Goal: Task Accomplishment & Management: Use online tool/utility

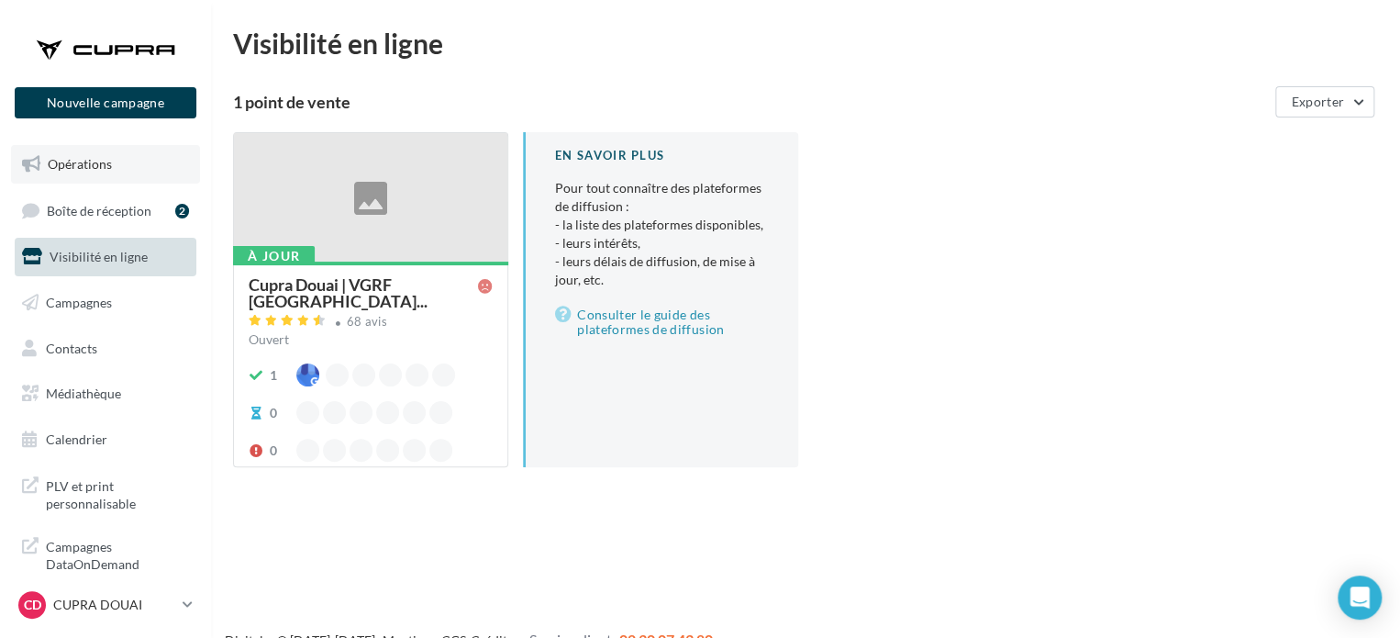
click at [91, 176] on link "Opérations" at bounding box center [105, 164] width 189 height 39
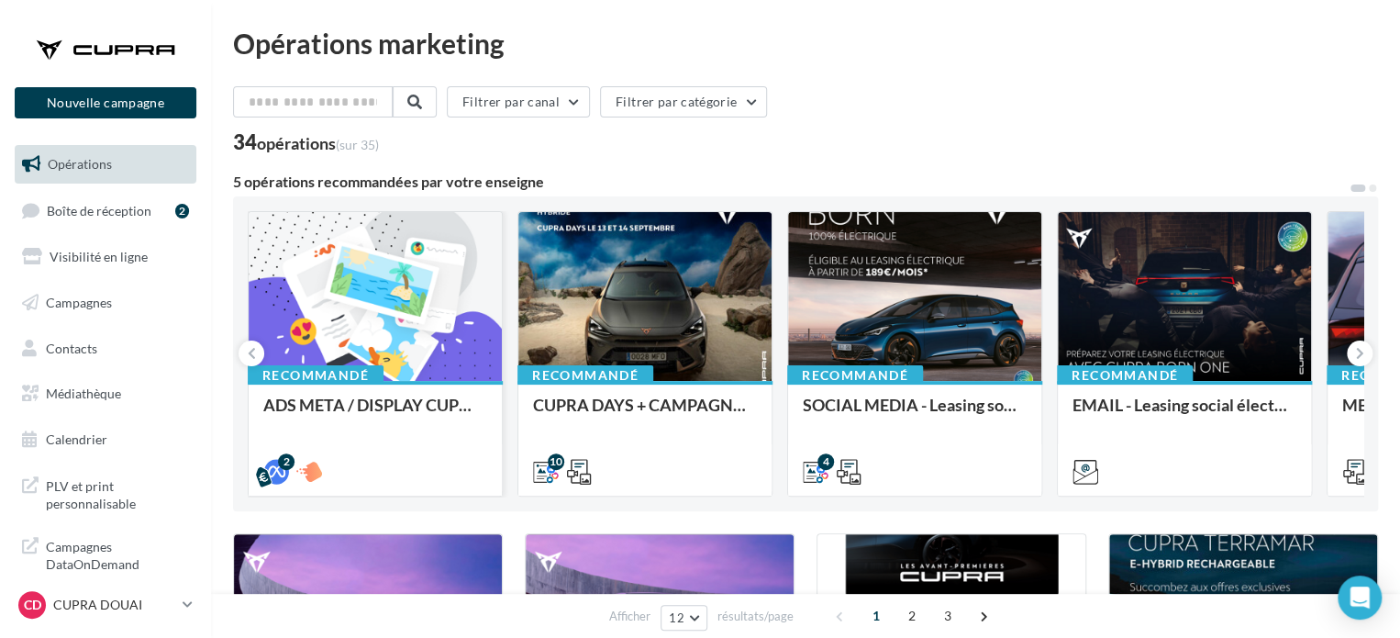
scroll to position [92, 0]
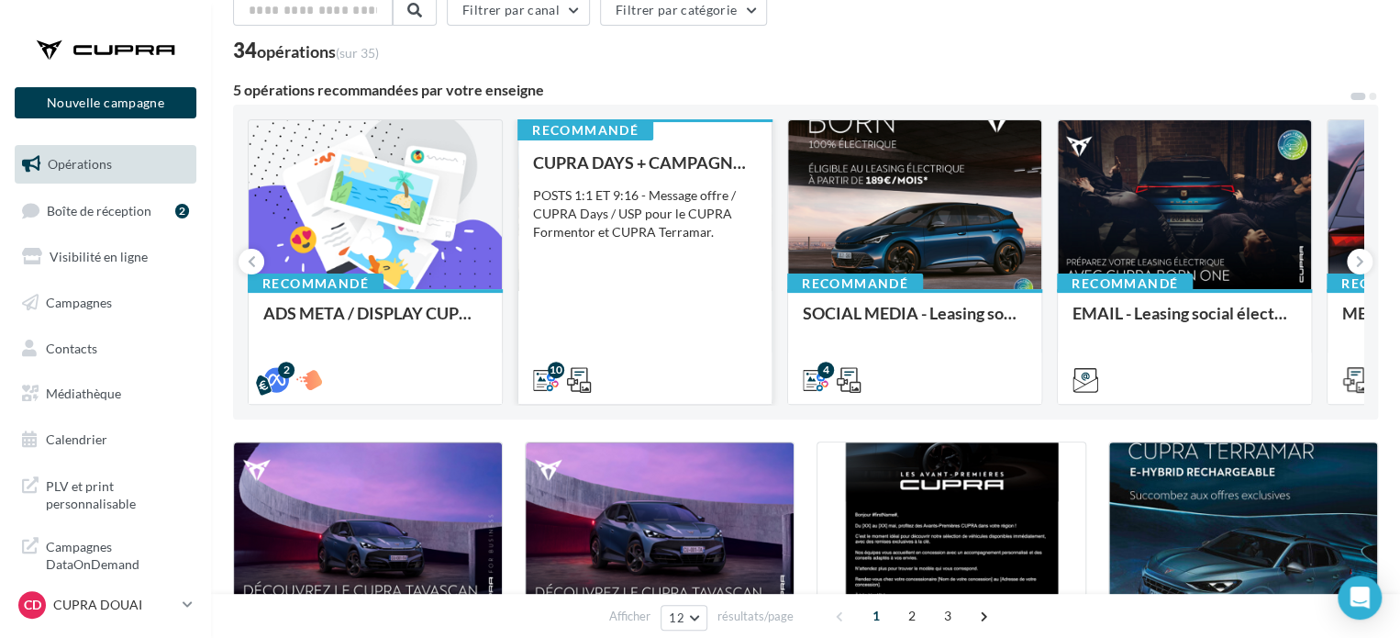
click at [627, 355] on div "10" at bounding box center [644, 377] width 253 height 51
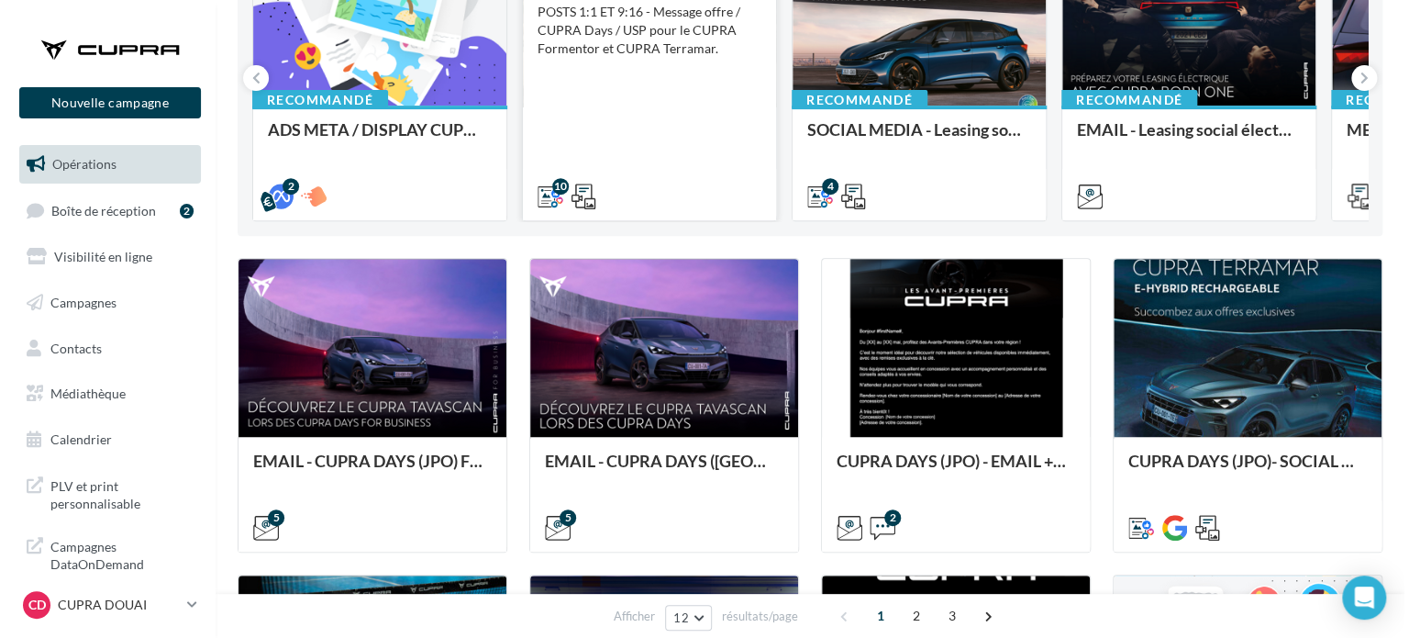
scroll to position [367, 0]
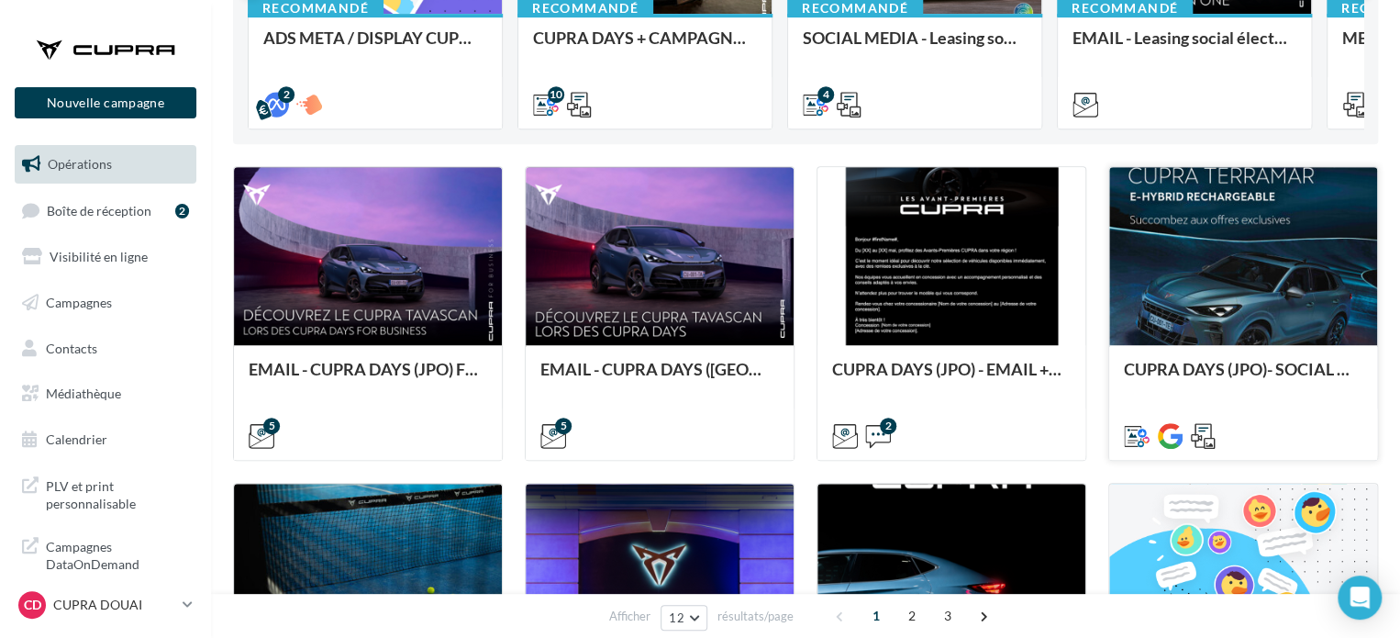
click at [1216, 289] on div at bounding box center [1243, 257] width 268 height 180
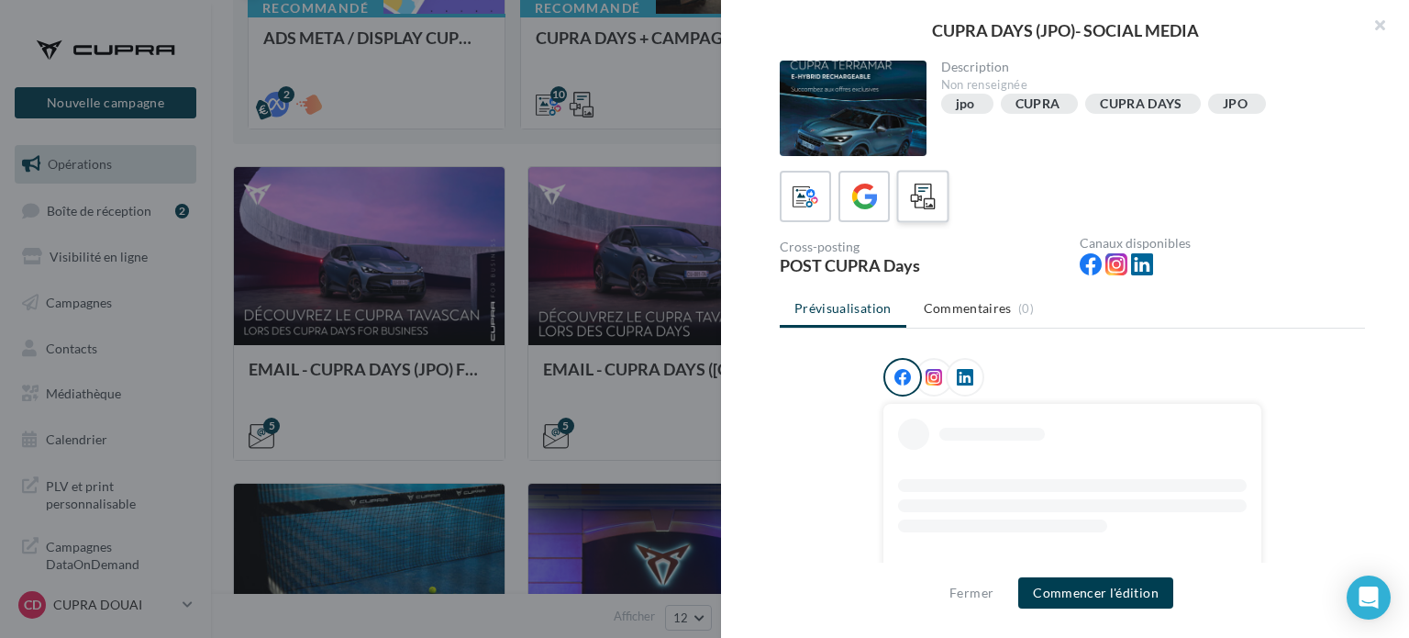
click at [927, 186] on icon at bounding box center [923, 197] width 27 height 27
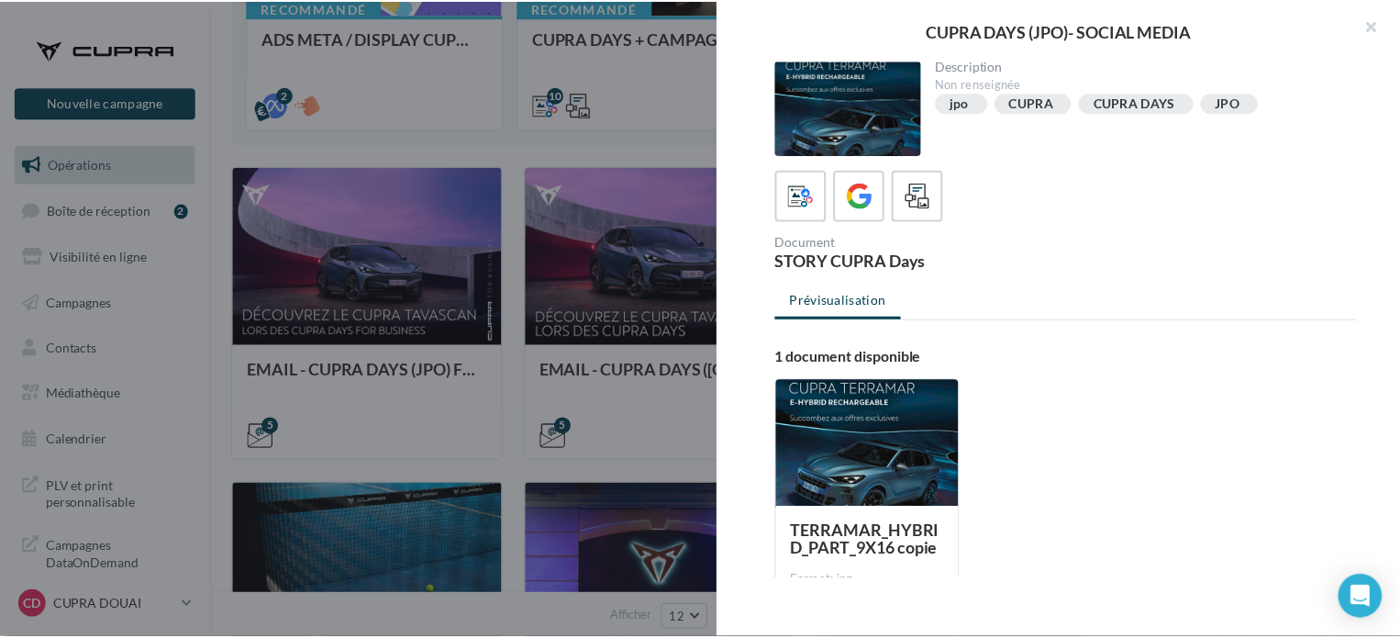
scroll to position [0, 0]
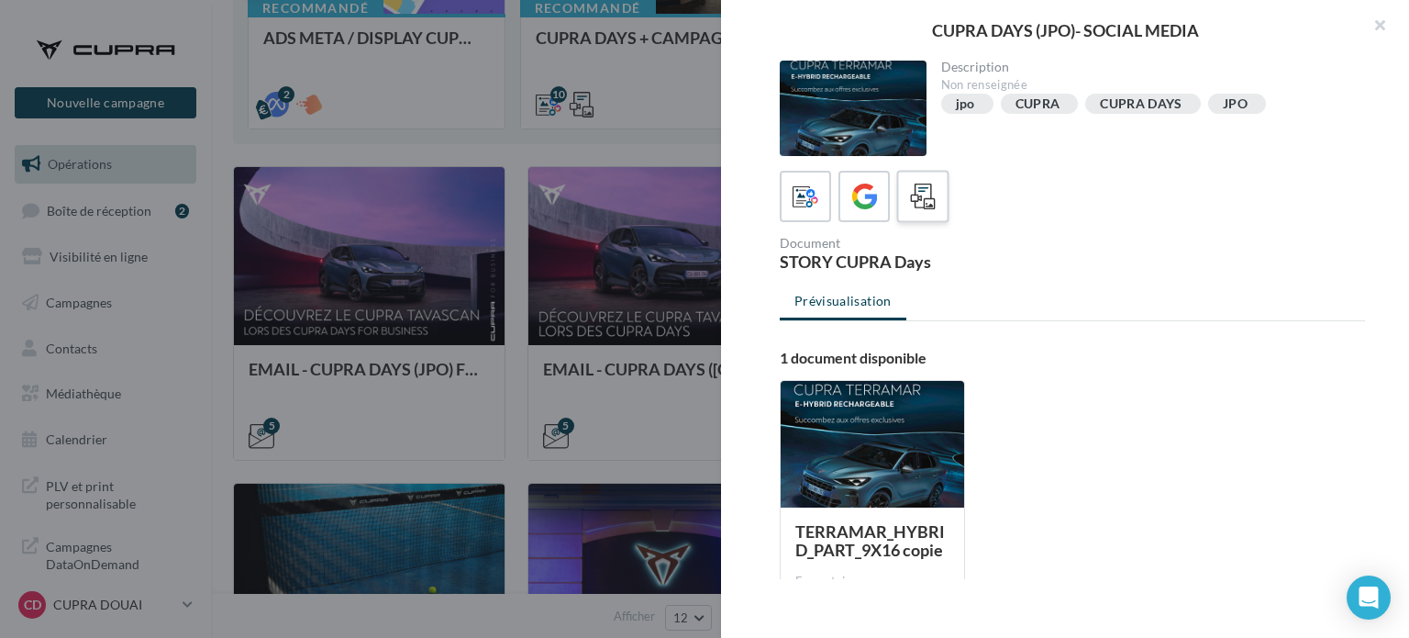
click at [917, 205] on icon at bounding box center [923, 197] width 27 height 27
click at [842, 205] on label at bounding box center [864, 196] width 52 height 52
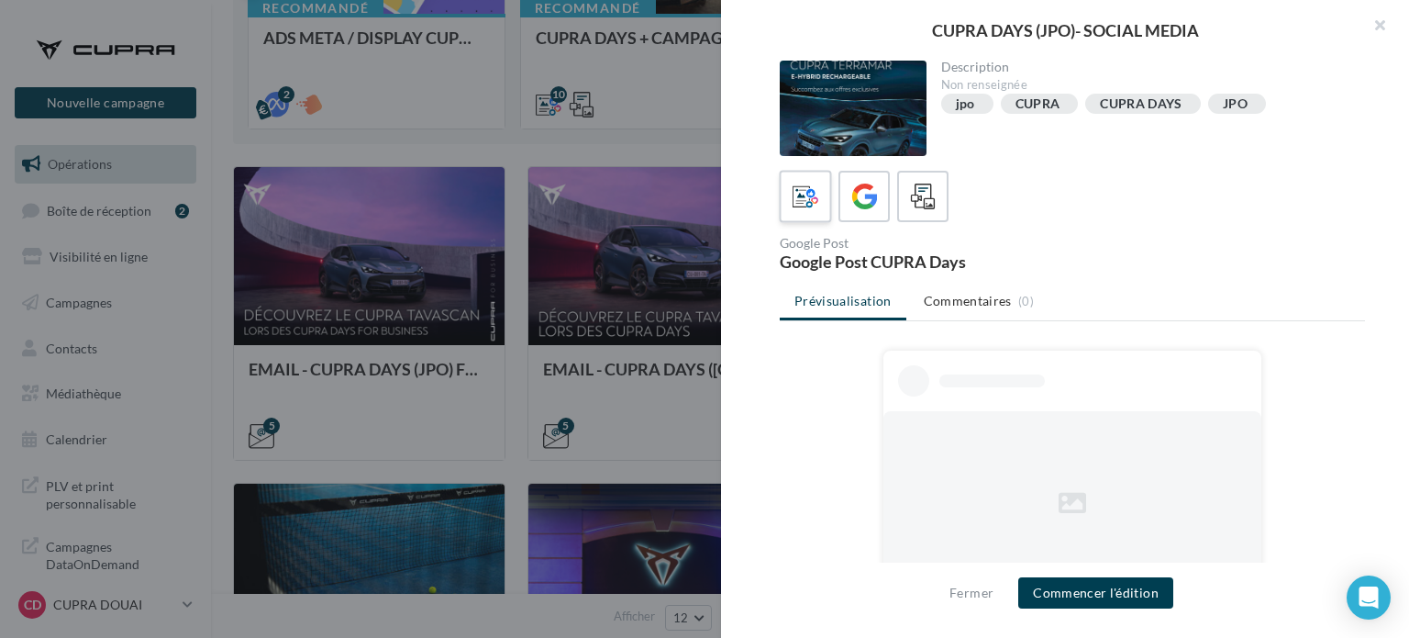
click at [804, 208] on icon at bounding box center [806, 197] width 27 height 27
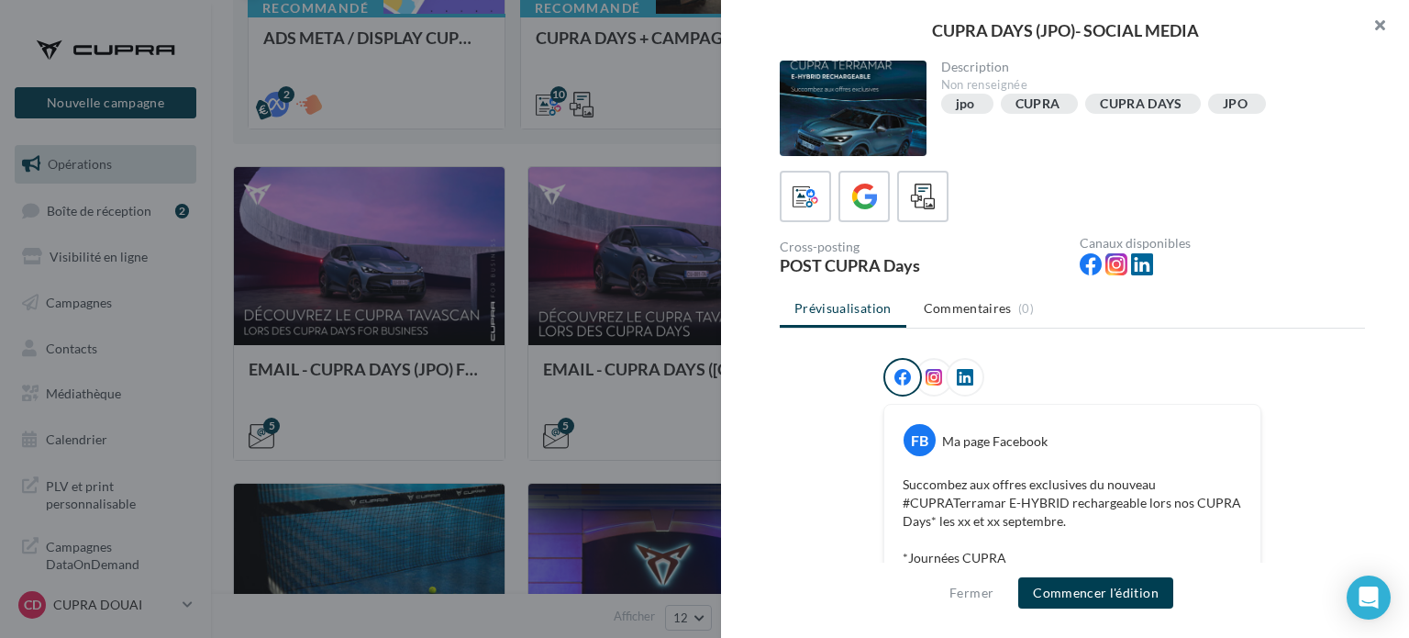
click at [1374, 27] on button "button" at bounding box center [1372, 27] width 73 height 55
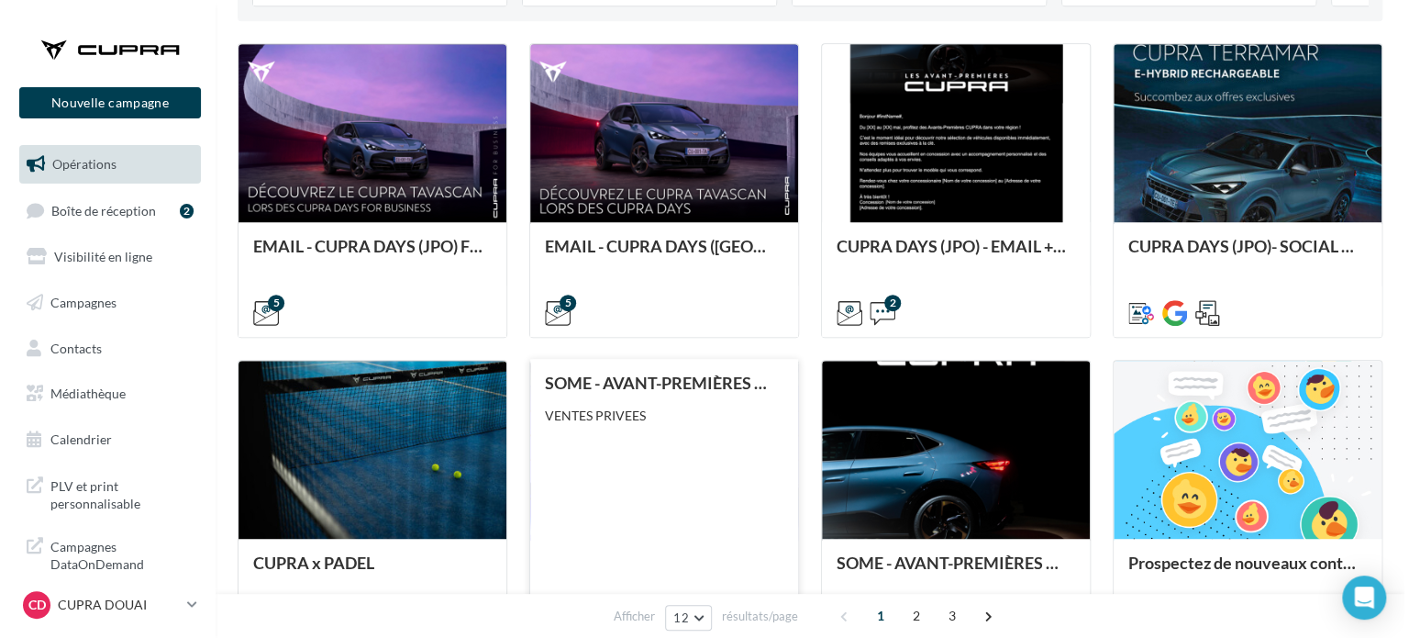
scroll to position [459, 0]
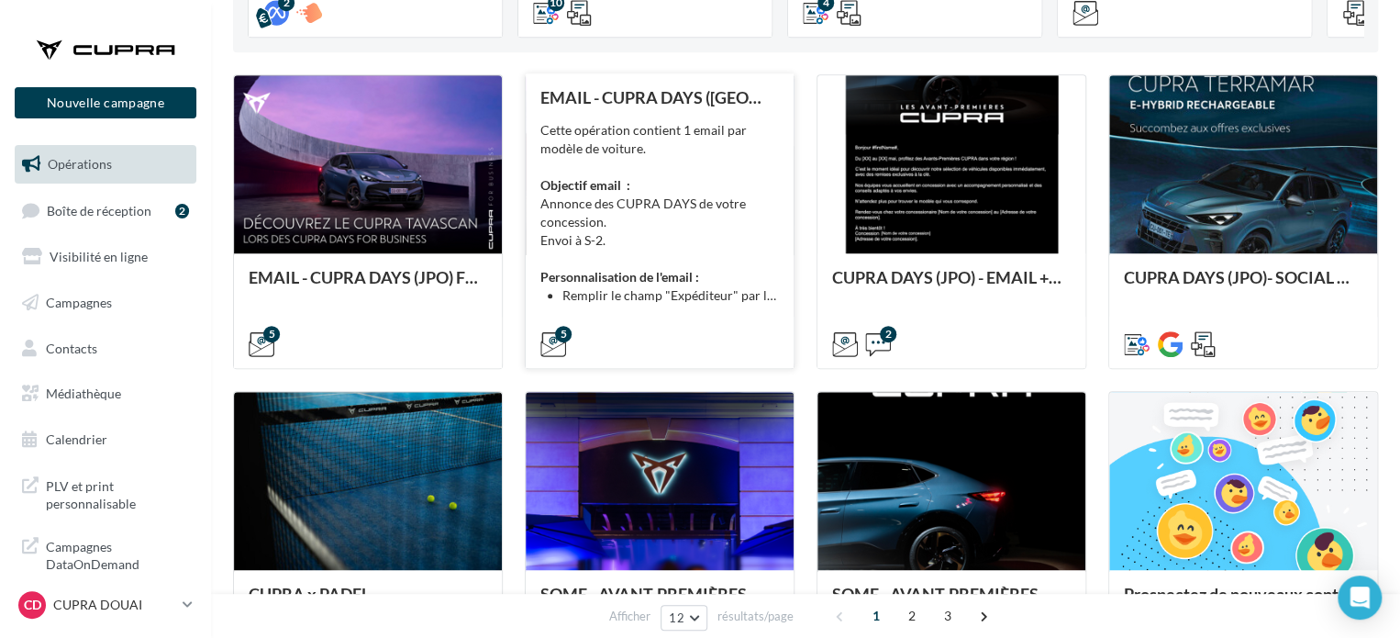
click at [729, 248] on div "Cette opération contient 1 email par modèle de voiture. Objectif email : Annonc…" at bounding box center [659, 213] width 239 height 184
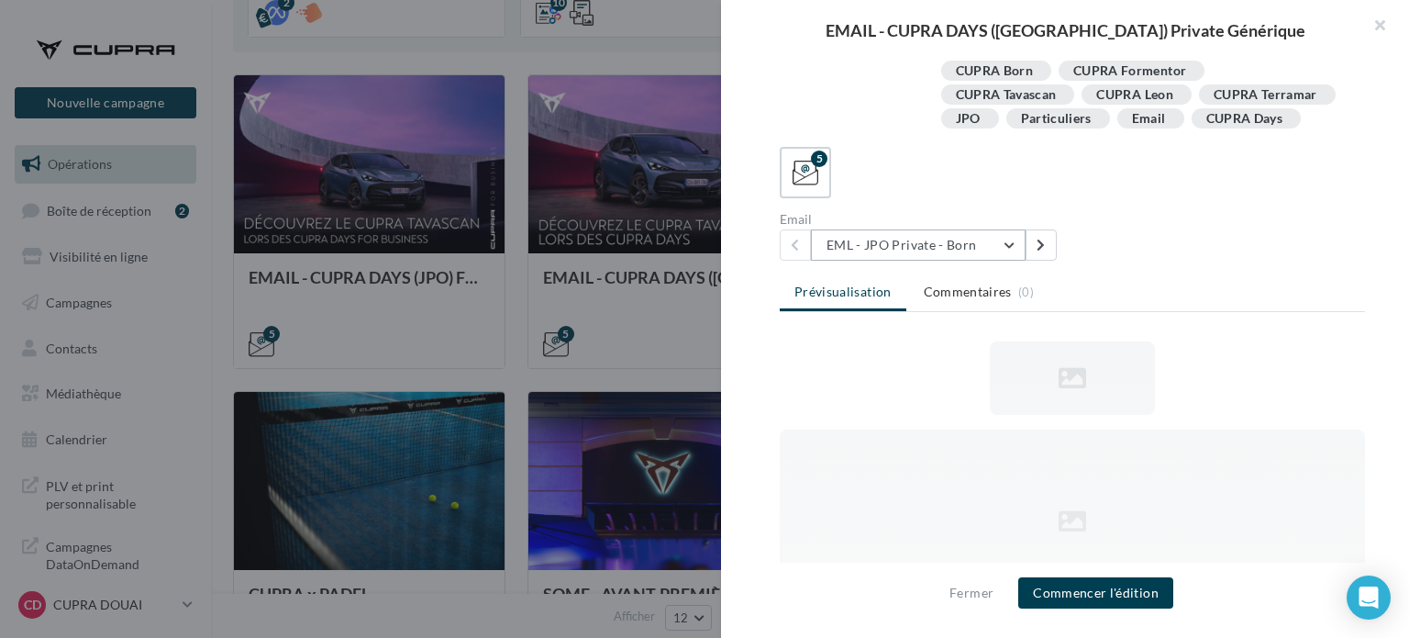
scroll to position [0, 0]
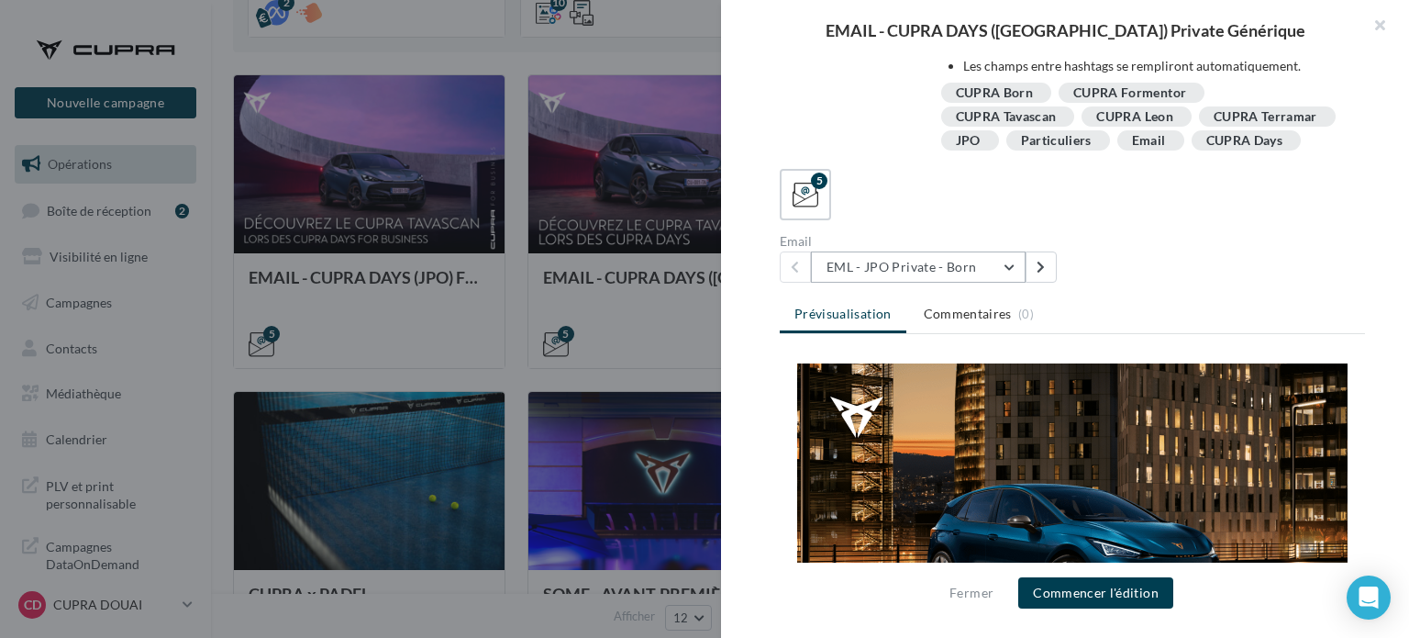
click at [968, 262] on button "EML - JPO Private - Born" at bounding box center [918, 266] width 215 height 31
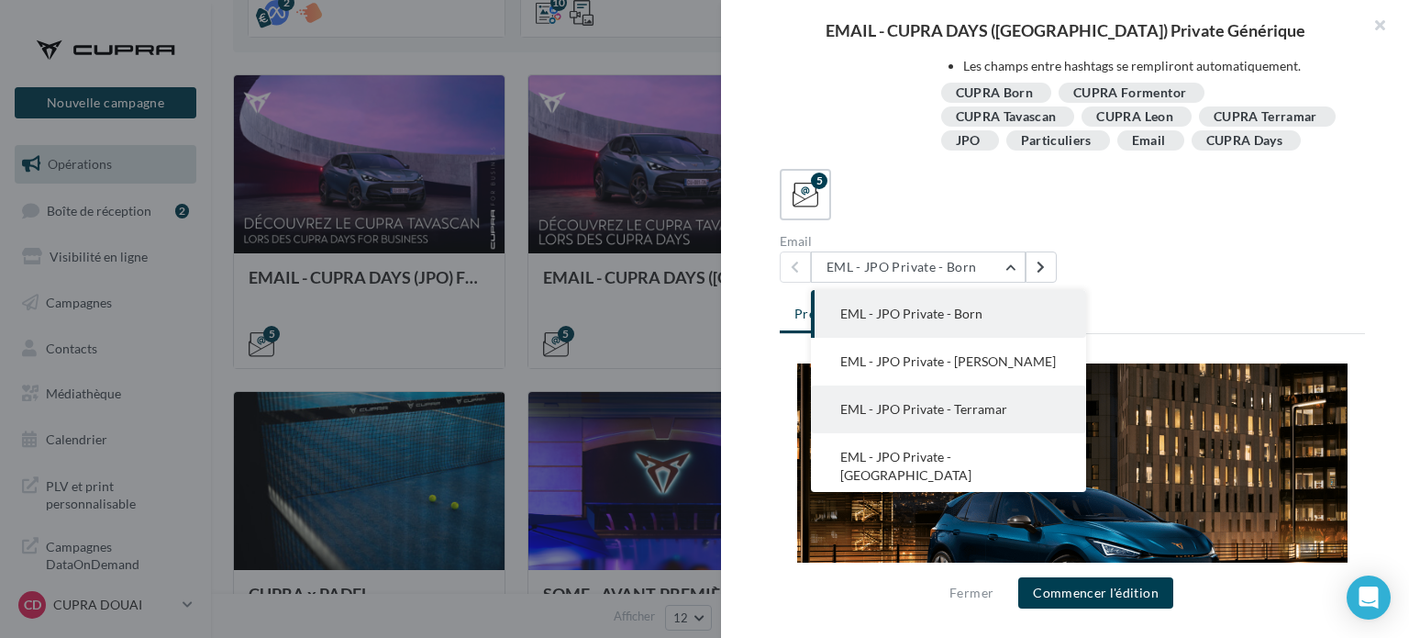
click at [932, 416] on span "EML - JPO Private - Terramar" at bounding box center [923, 409] width 167 height 16
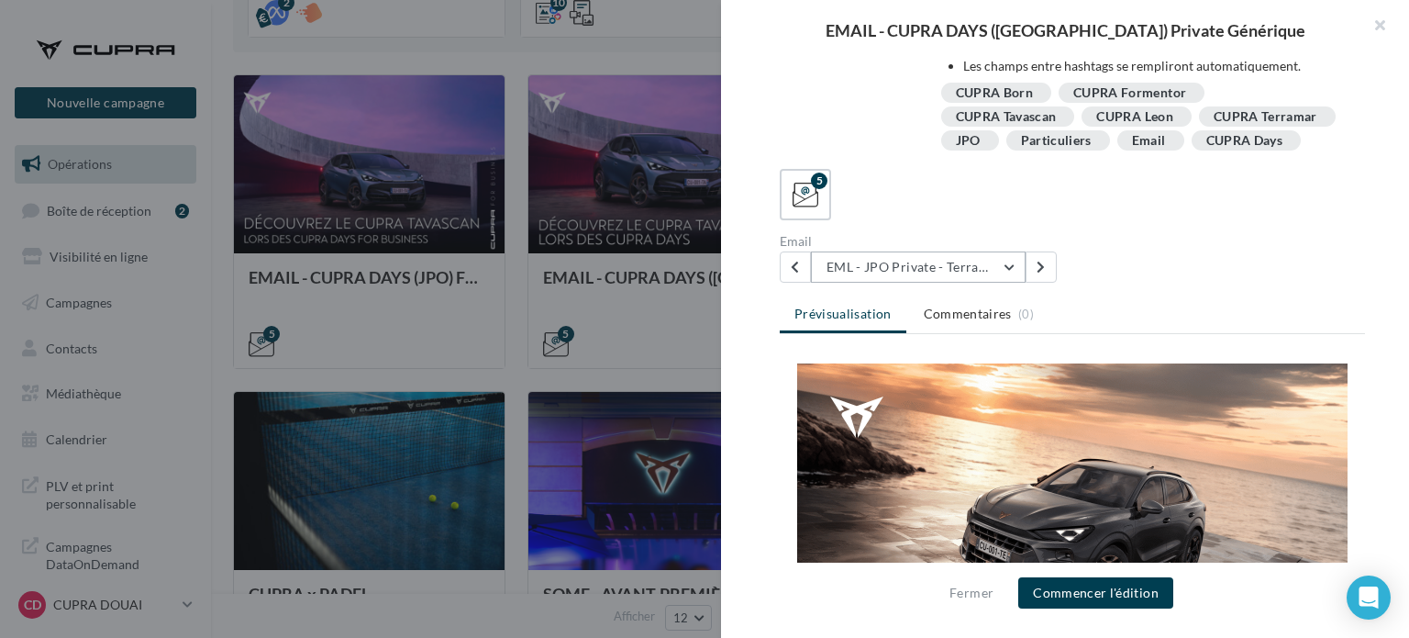
click at [844, 274] on button "EML - JPO Private - Terramar" at bounding box center [918, 266] width 215 height 31
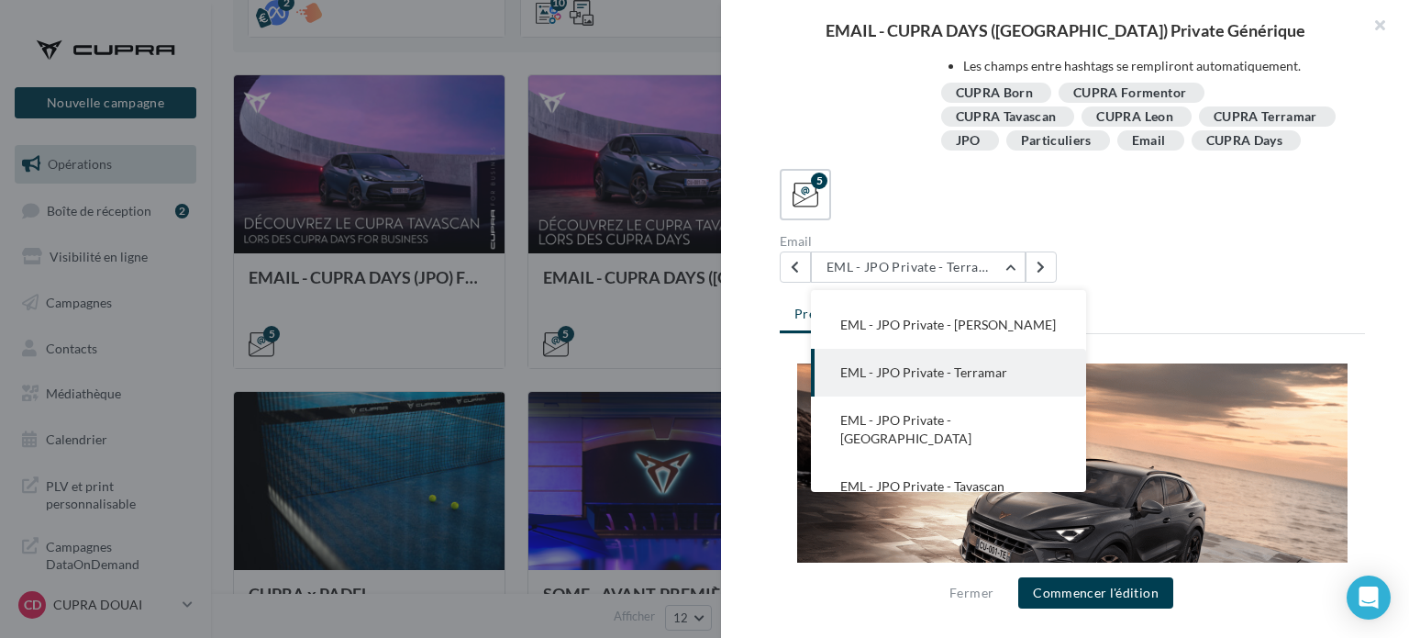
click at [1146, 234] on div "5 Email EML - JPO Private - Terramar EML - JPO Private - Born EML - JPO Private…" at bounding box center [1072, 226] width 585 height 114
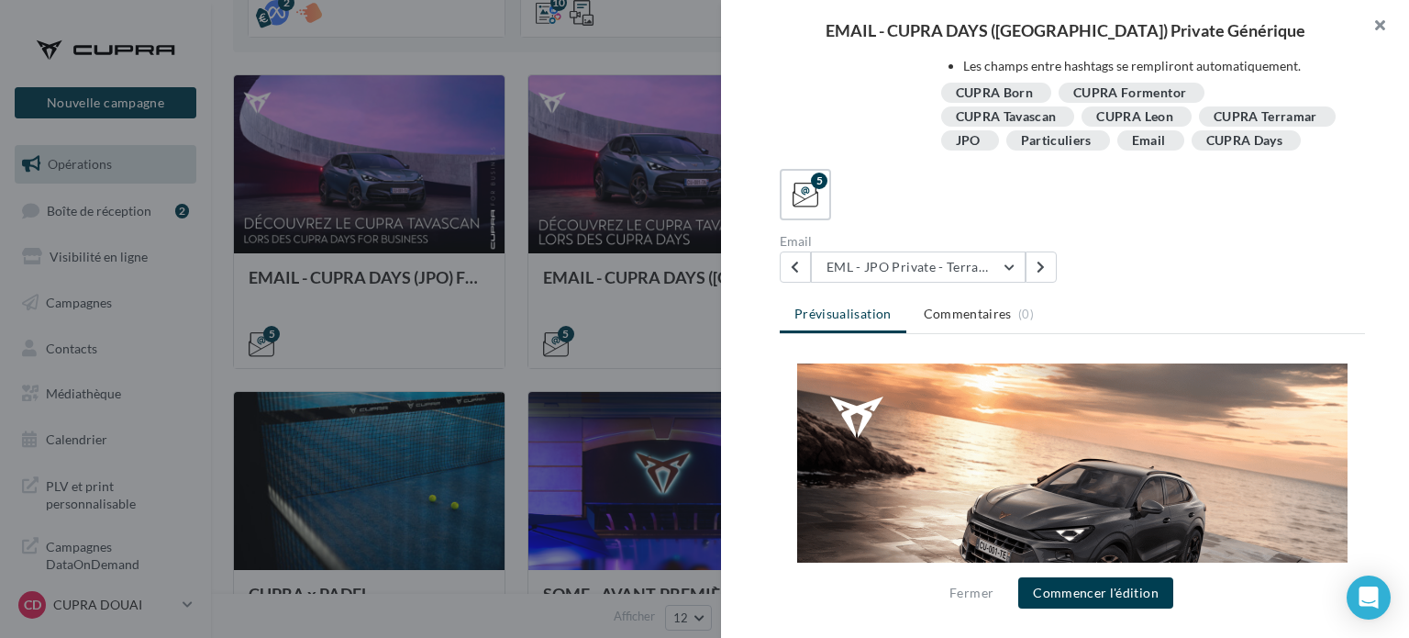
click at [1375, 26] on button "button" at bounding box center [1372, 27] width 73 height 55
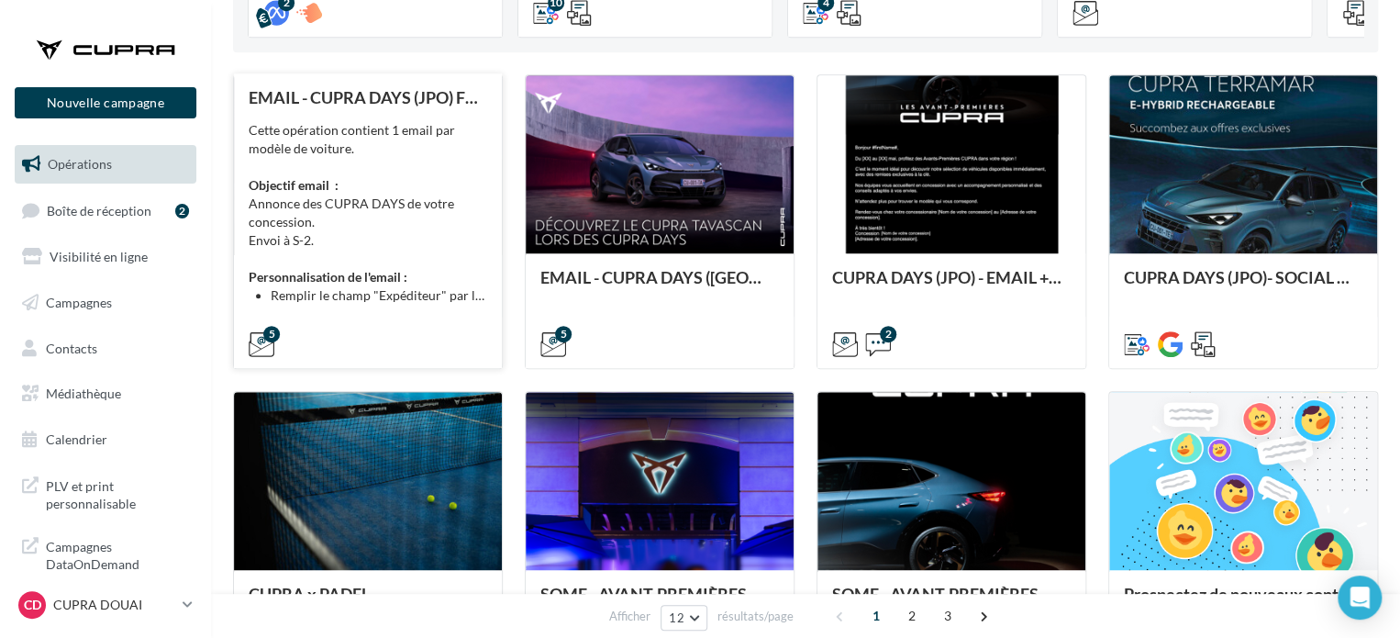
click at [446, 252] on div "Cette opération contient 1 email par modèle de voiture. Objectif email : Annonc…" at bounding box center [368, 213] width 239 height 184
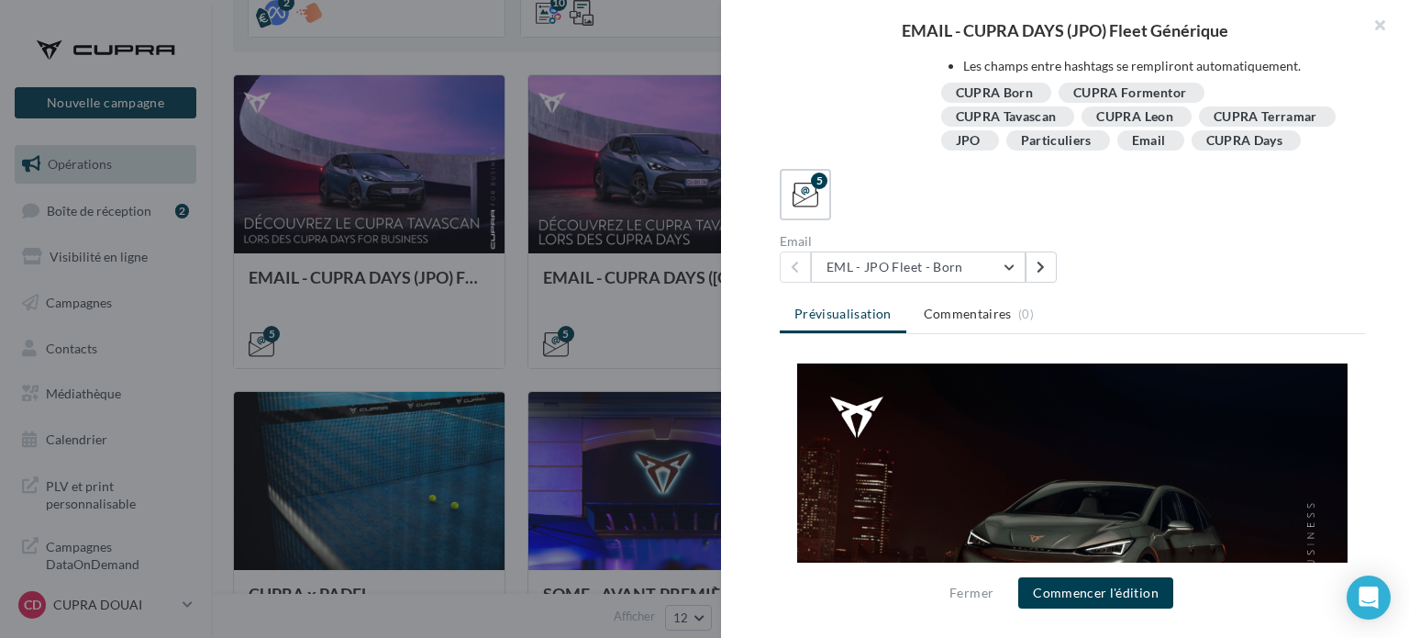
scroll to position [184, 0]
click at [947, 273] on button "EML - JPO Fleet - Born" at bounding box center [918, 266] width 215 height 31
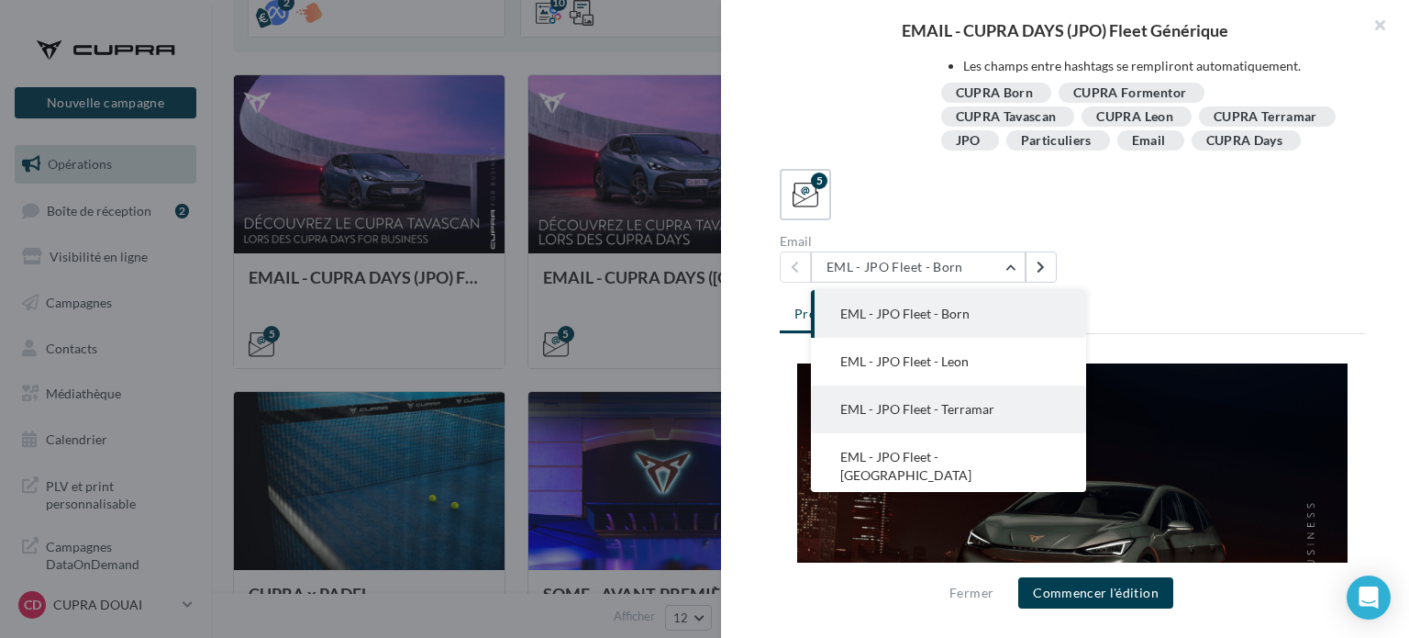
click at [921, 405] on button "EML - JPO Fleet - Terramar" at bounding box center [948, 409] width 275 height 48
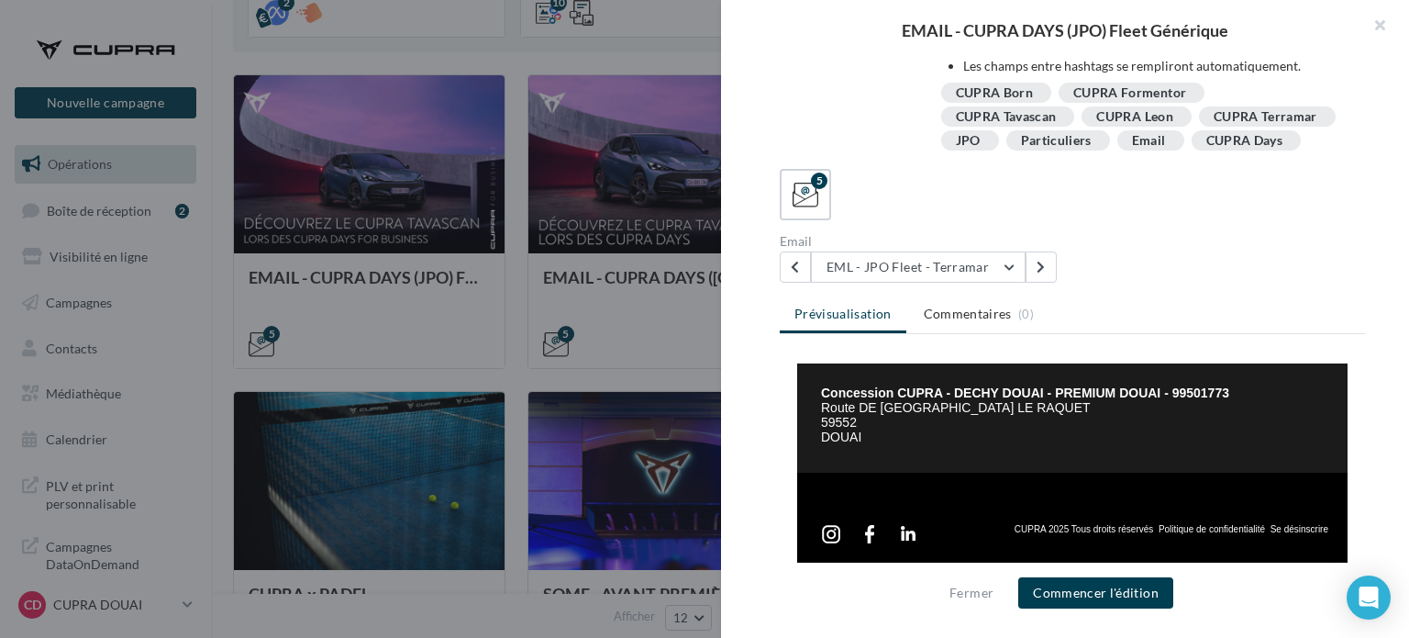
scroll to position [445, 0]
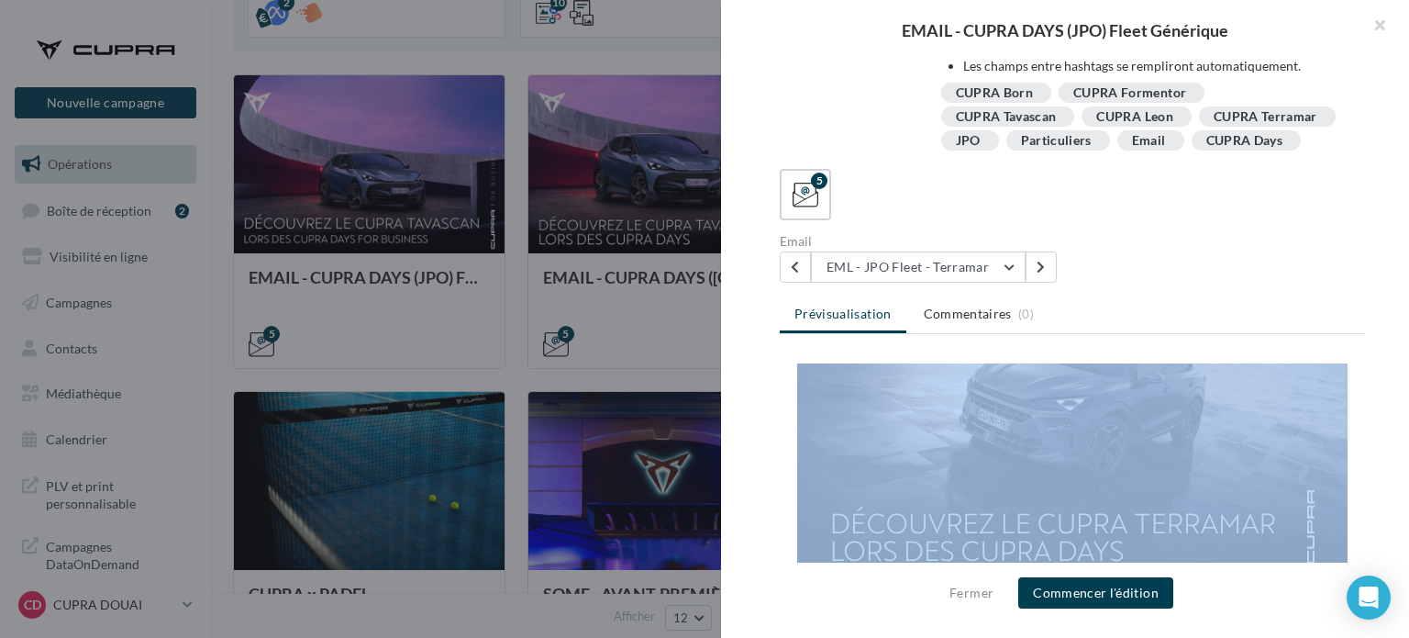
drag, startPoint x: 903, startPoint y: 477, endPoint x: 793, endPoint y: 374, distance: 150.6
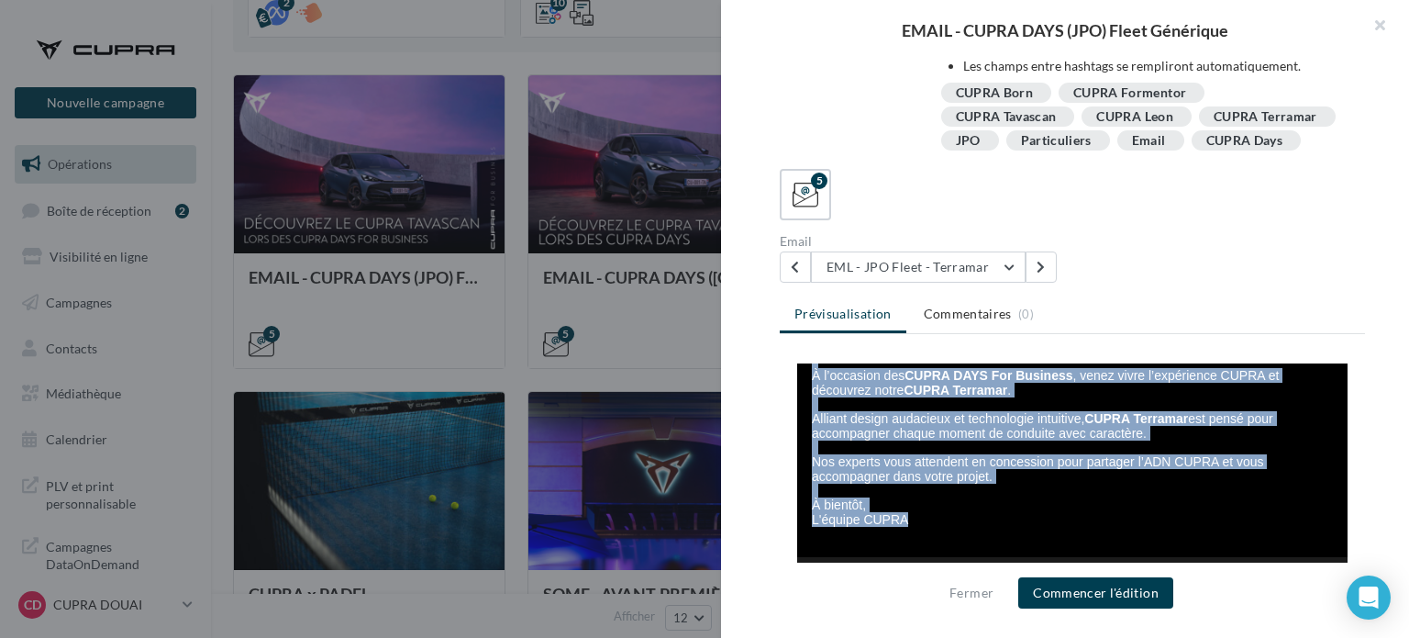
scroll to position [402, 0]
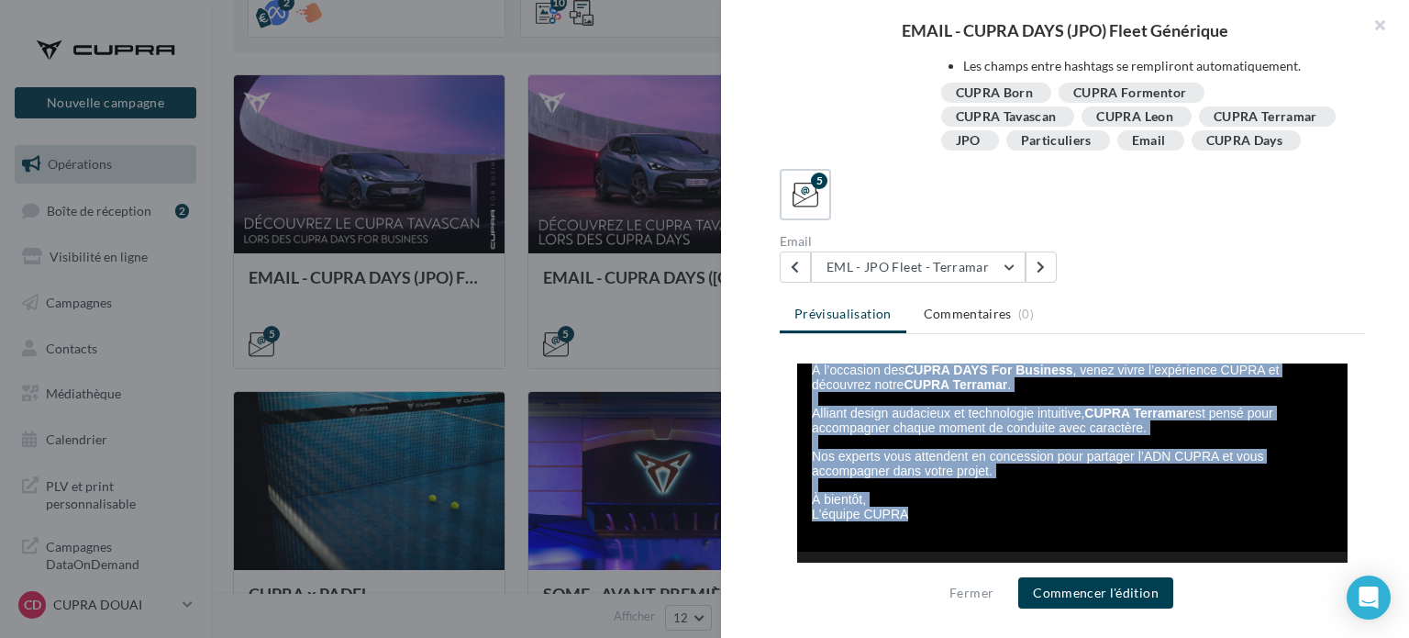
click at [1031, 454] on span "Nos experts vous attendent en concession pour partager l’ADN CUPRA et vous acco…" at bounding box center [1038, 463] width 452 height 29
drag, startPoint x: 800, startPoint y: 431, endPoint x: 943, endPoint y: 520, distance: 168.6
click at [943, 520] on div "Bonjour #firstName#, À l’occasion des CUPRA DAYS For Business , venez vivre l’e…" at bounding box center [1075, 427] width 526 height 215
copy div "Bonjour #firstName#, À l’occasion des CUPRA DAYS For Business , venez vivre l’e…"
click at [1016, 476] on p "Nos experts vous attendent en concession pour partager l’ADN CUPRA et vous acco…" at bounding box center [1075, 463] width 526 height 29
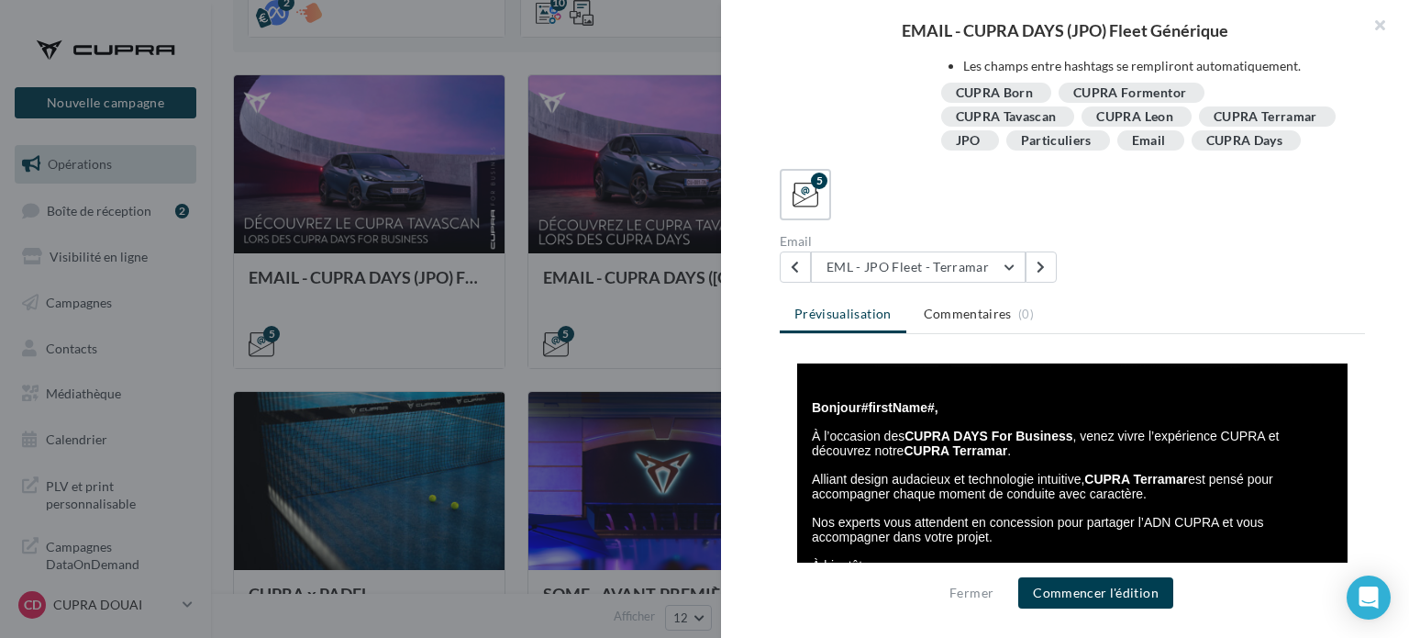
scroll to position [367, 0]
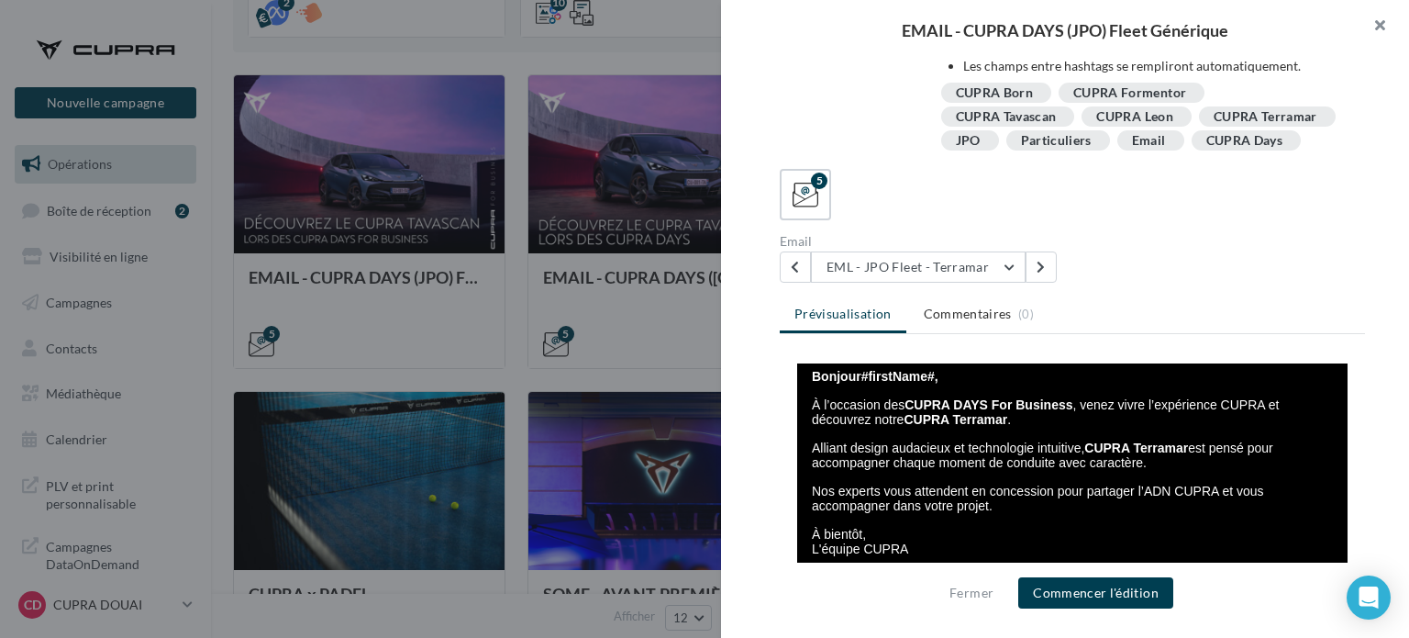
click at [1383, 22] on button "button" at bounding box center [1372, 27] width 73 height 55
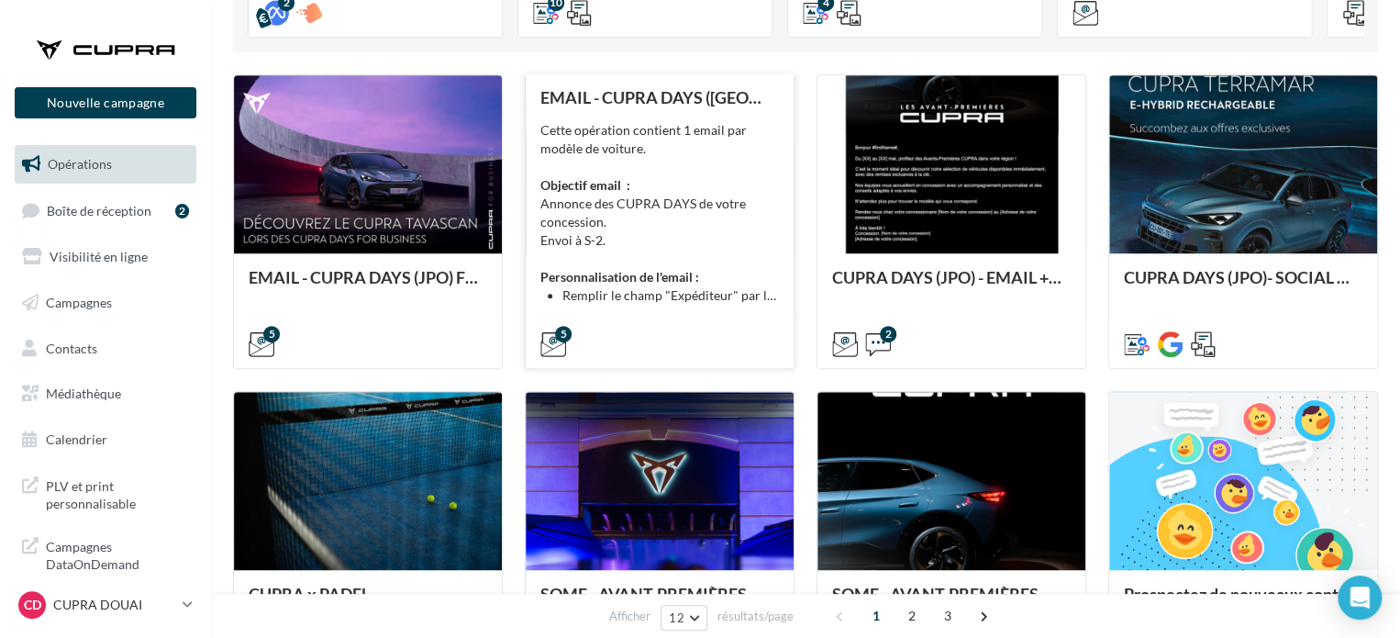
click at [711, 238] on div "Cette opération contient 1 email par modèle de voiture. Objectif email : Annonc…" at bounding box center [659, 213] width 239 height 184
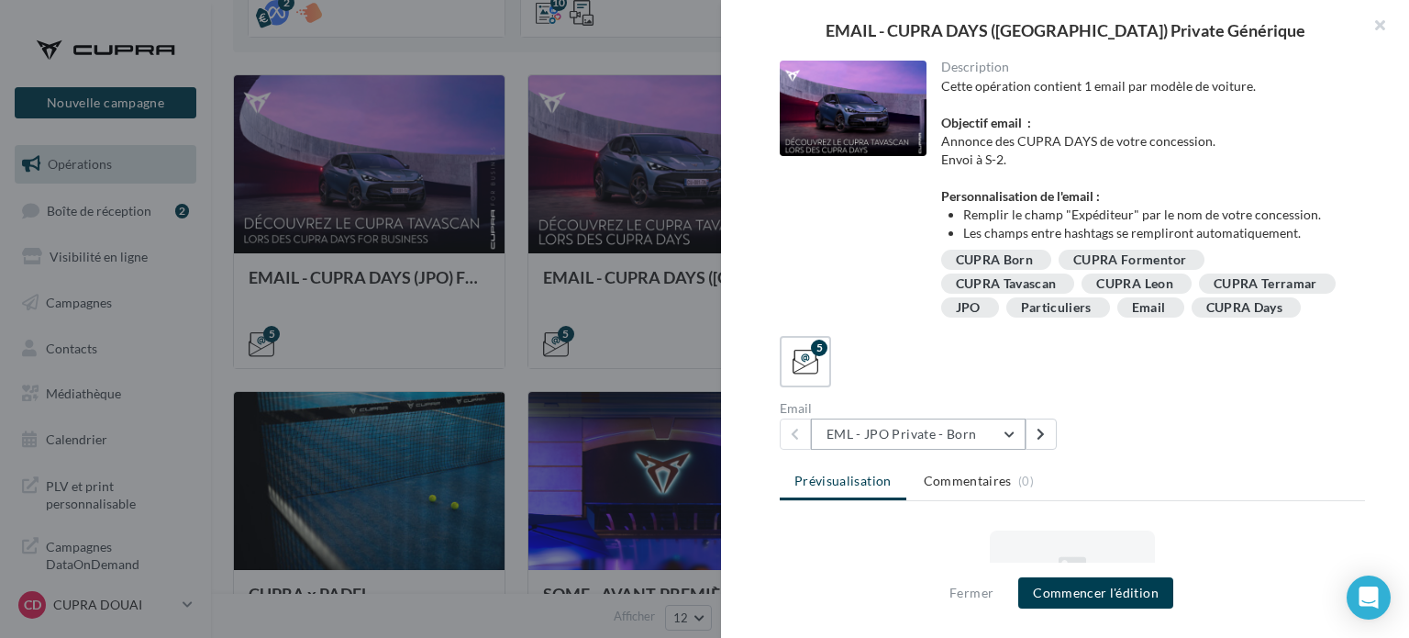
click at [958, 450] on button "EML - JPO Private - Born" at bounding box center [918, 433] width 215 height 31
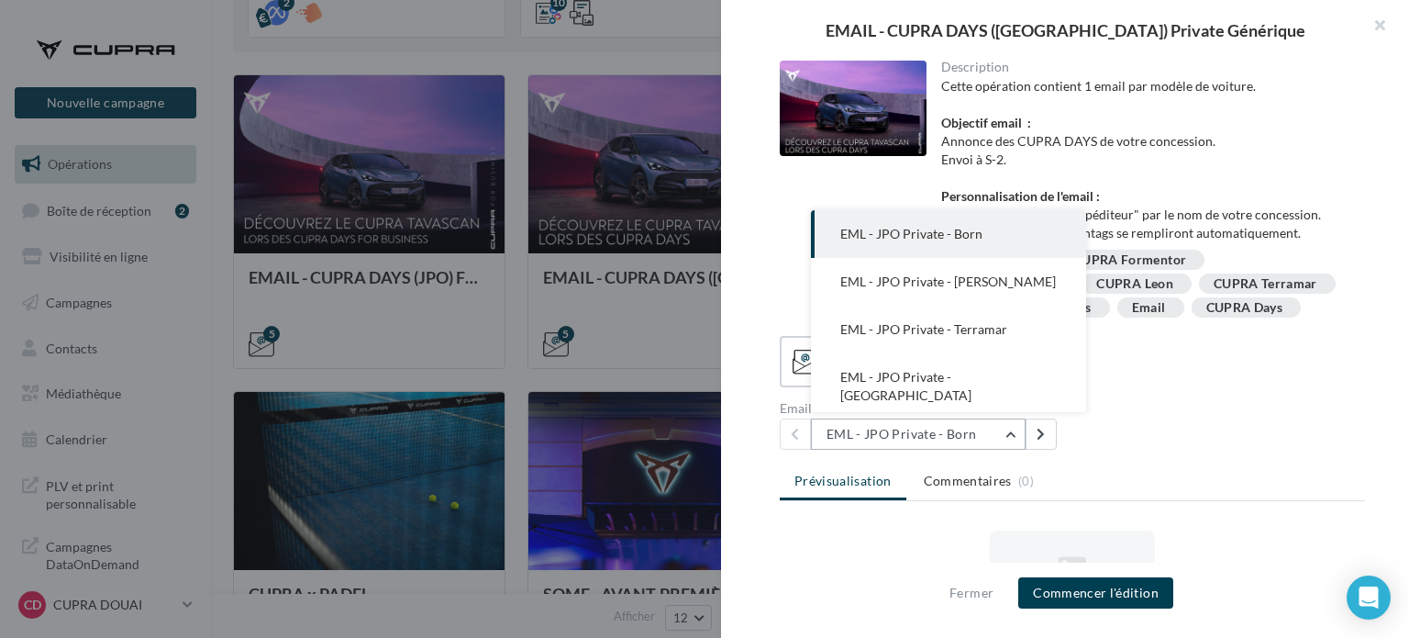
scroll to position [0, 0]
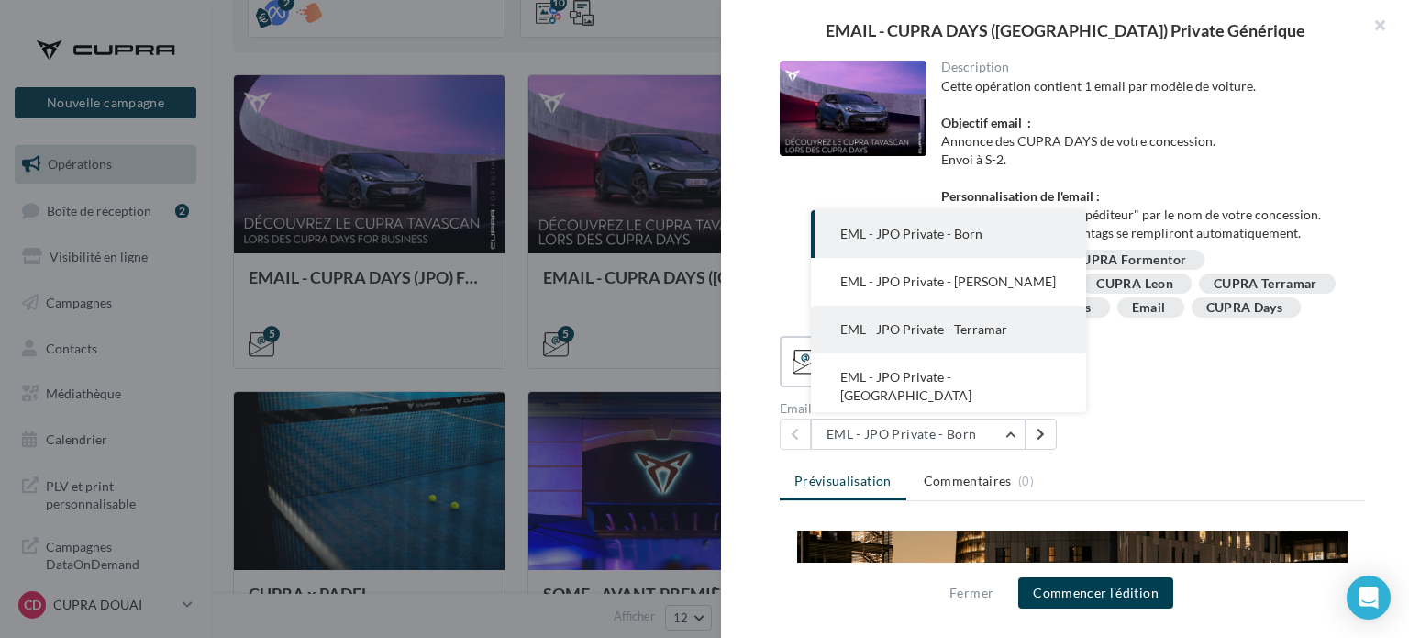
click at [933, 337] on span "EML - JPO Private - Terramar" at bounding box center [923, 329] width 167 height 16
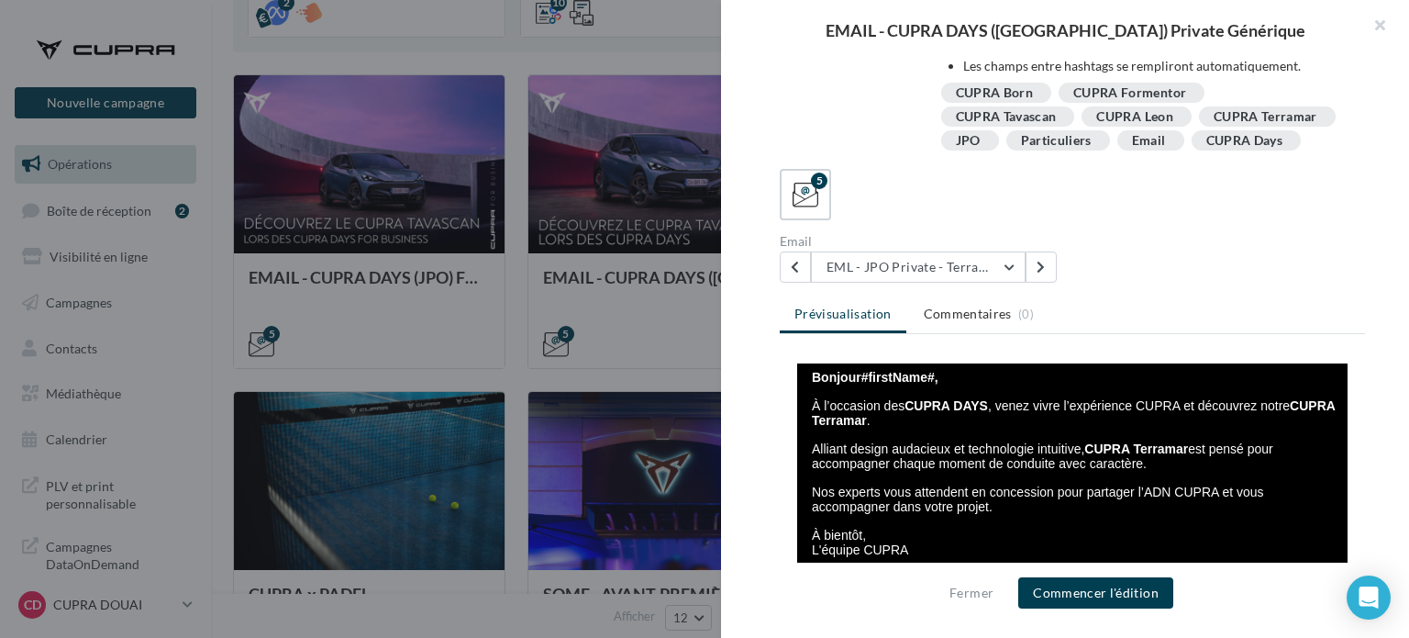
scroll to position [367, 0]
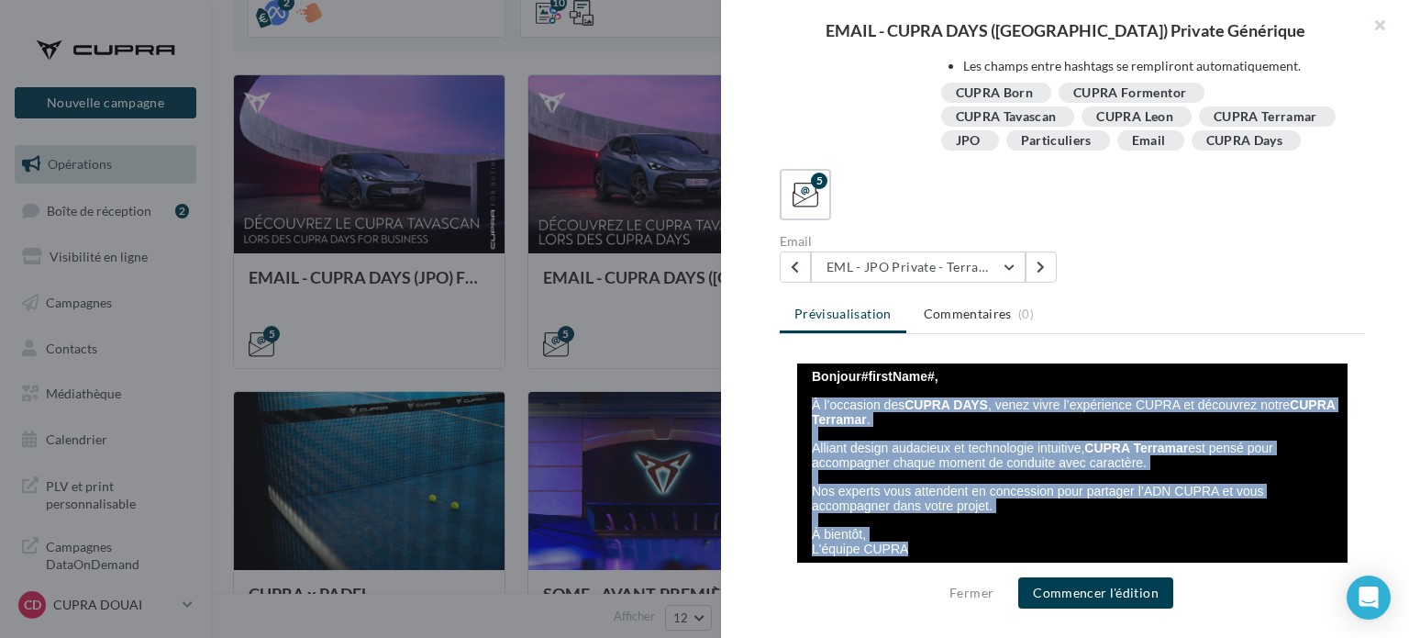
drag, startPoint x: 801, startPoint y: 402, endPoint x: 952, endPoint y: 551, distance: 212.2
click at [952, 556] on div "Bonjour #firstName#, À l’occasion des CUPRA DAYS , venez vivre l’expérience CUP…" at bounding box center [1075, 462] width 526 height 215
copy div "À l’occasion des CUPRA DAYS , venez vivre l’expérience CUPRA et découvrez notre…"
click at [996, 478] on p at bounding box center [1075, 477] width 526 height 14
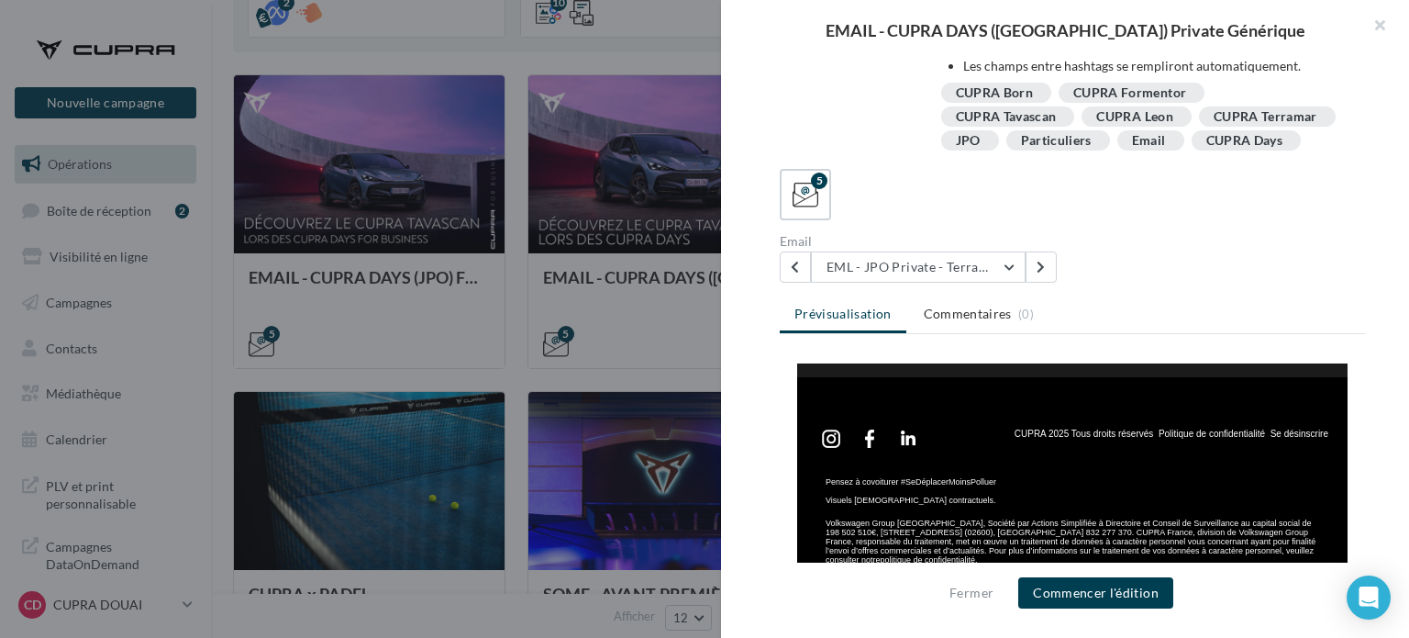
scroll to position [720, 0]
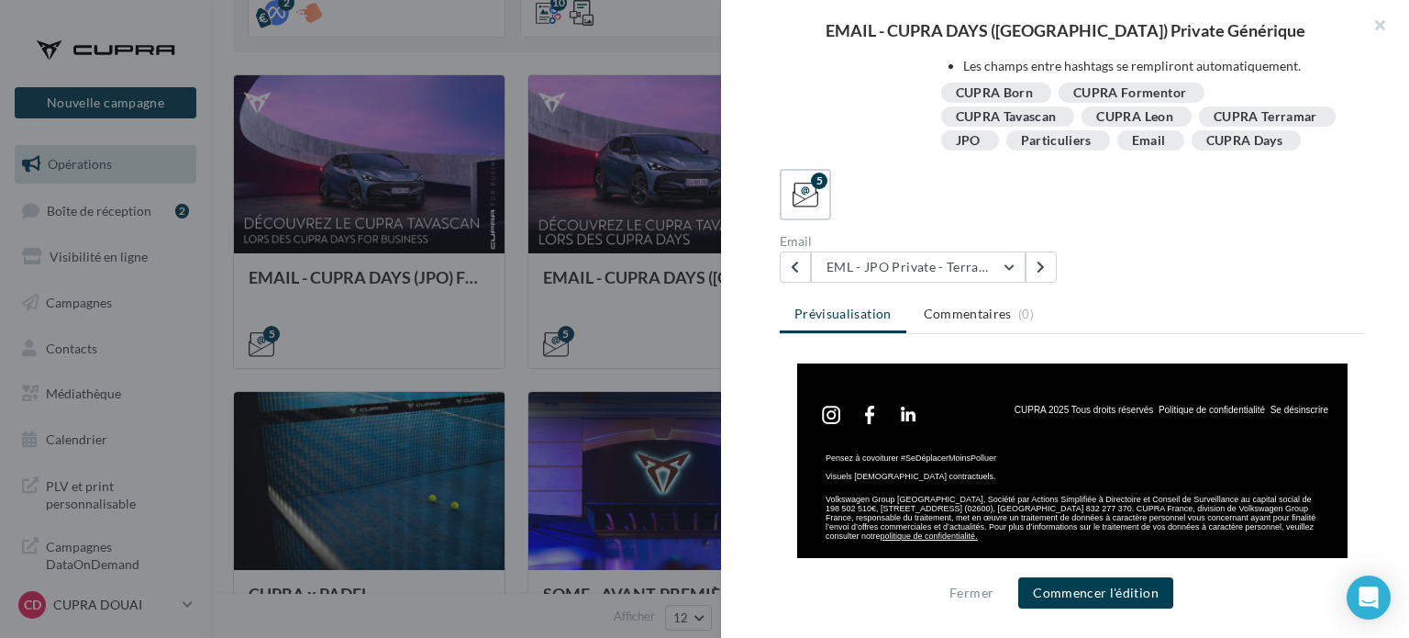
drag, startPoint x: 1318, startPoint y: 413, endPoint x: 991, endPoint y: 417, distance: 326.7
click at [991, 417] on td "CUPRA 2025 Tous droits réservés Politique de confidentialité Se désinscrire" at bounding box center [1168, 414] width 361 height 58
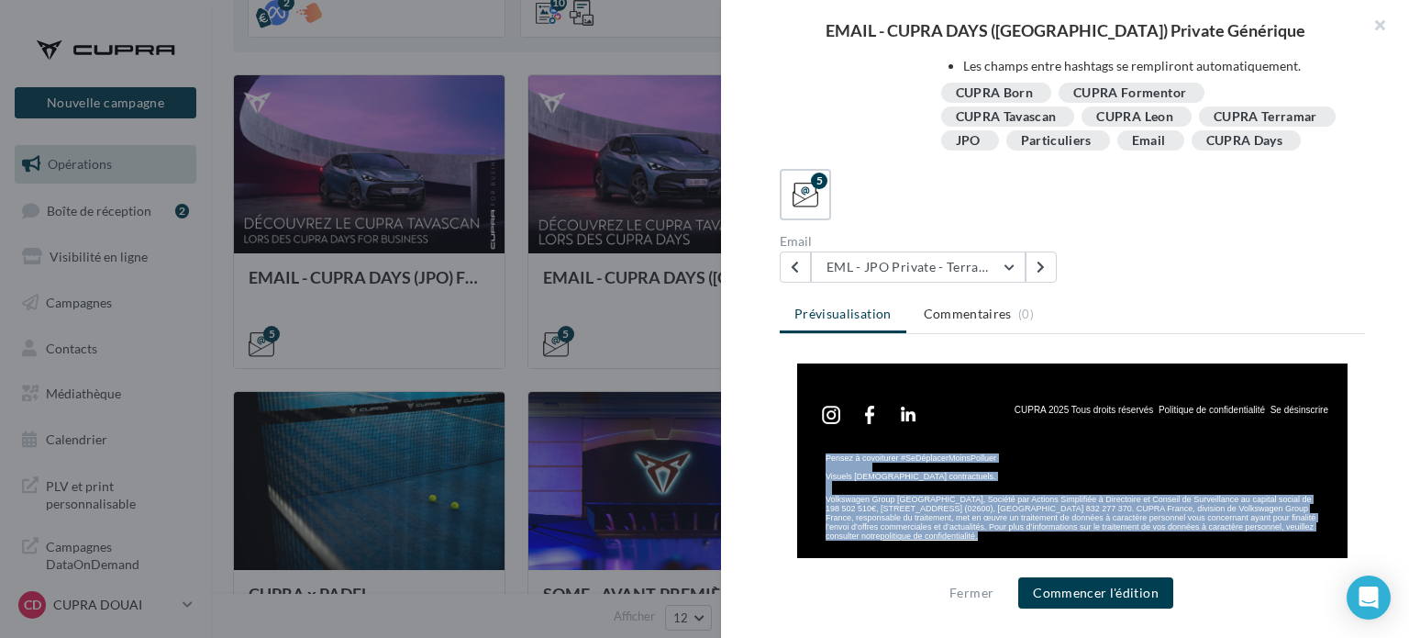
drag, startPoint x: 814, startPoint y: 462, endPoint x: 1013, endPoint y: 534, distance: 211.9
click at [1013, 534] on div "Pensez à covoiturer #SeDéplacerMoinsPolluer Visuels non contractuels. Volkswage…" at bounding box center [1073, 503] width 494 height 101
copy div "Pensez à covoiturer #SeDéplacerMoinsPolluer Visuels non contractuels. Volkswage…"
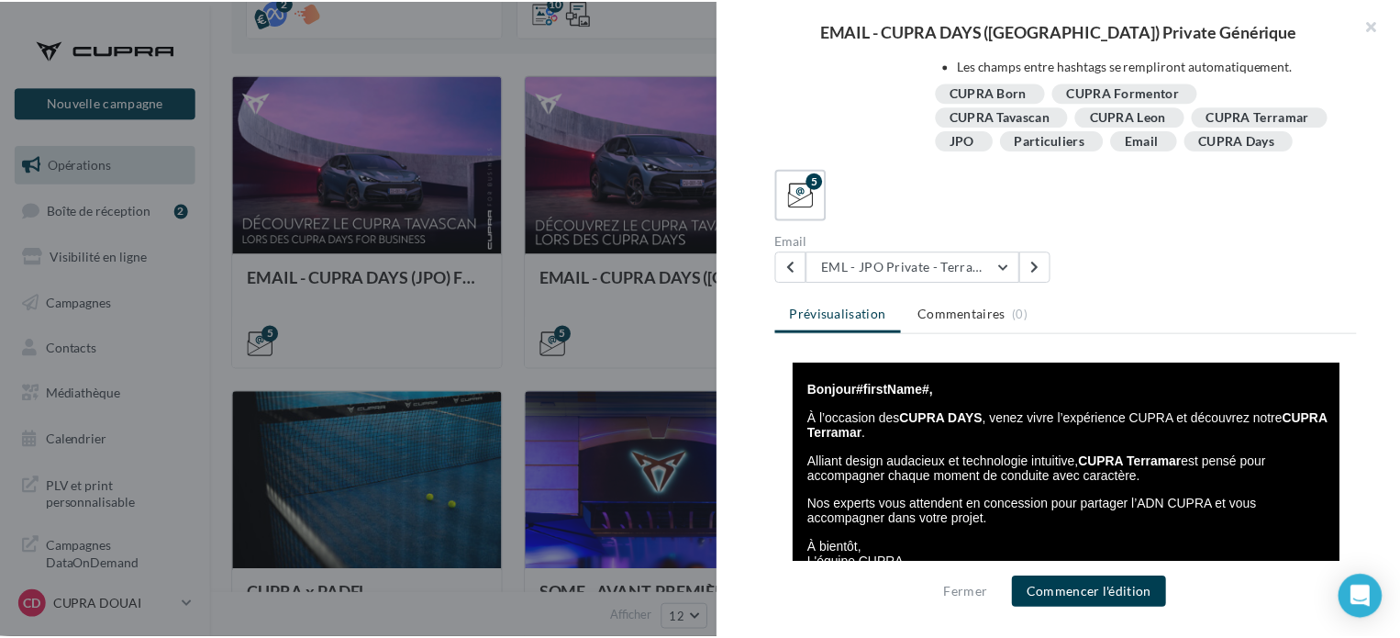
scroll to position [445, 0]
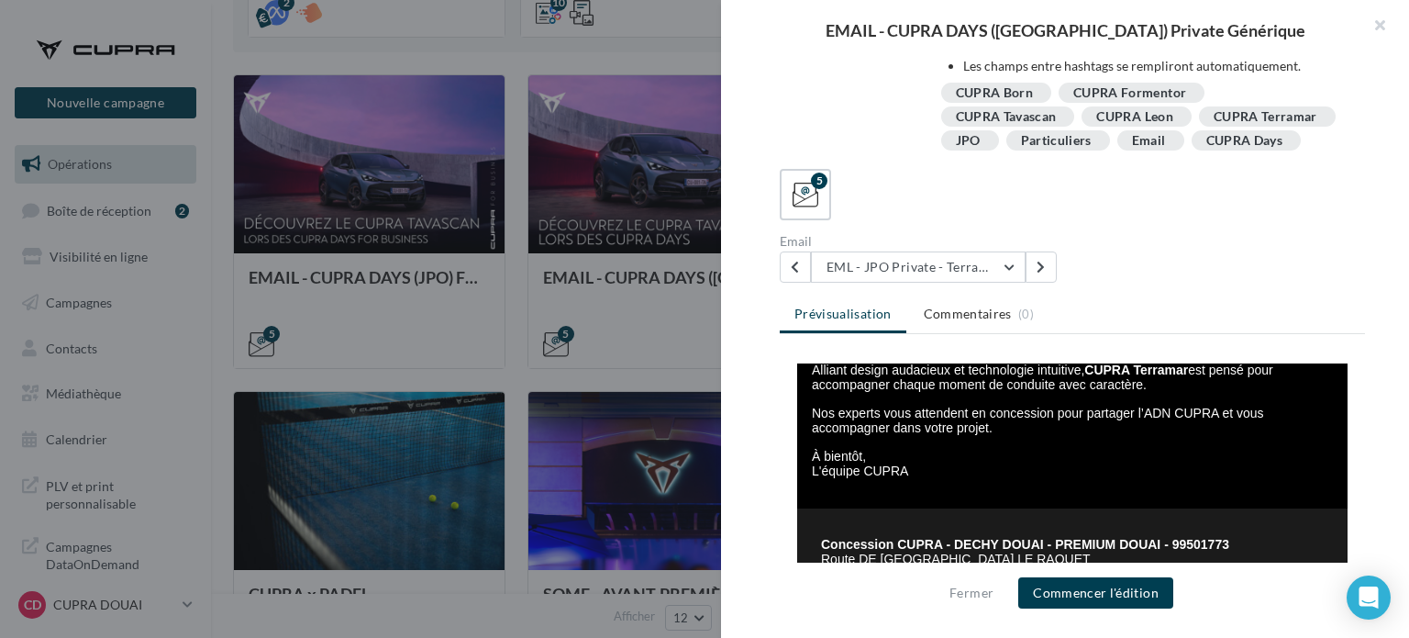
click at [1376, 21] on button "button" at bounding box center [1372, 27] width 73 height 55
